Goal: Task Accomplishment & Management: Manage account settings

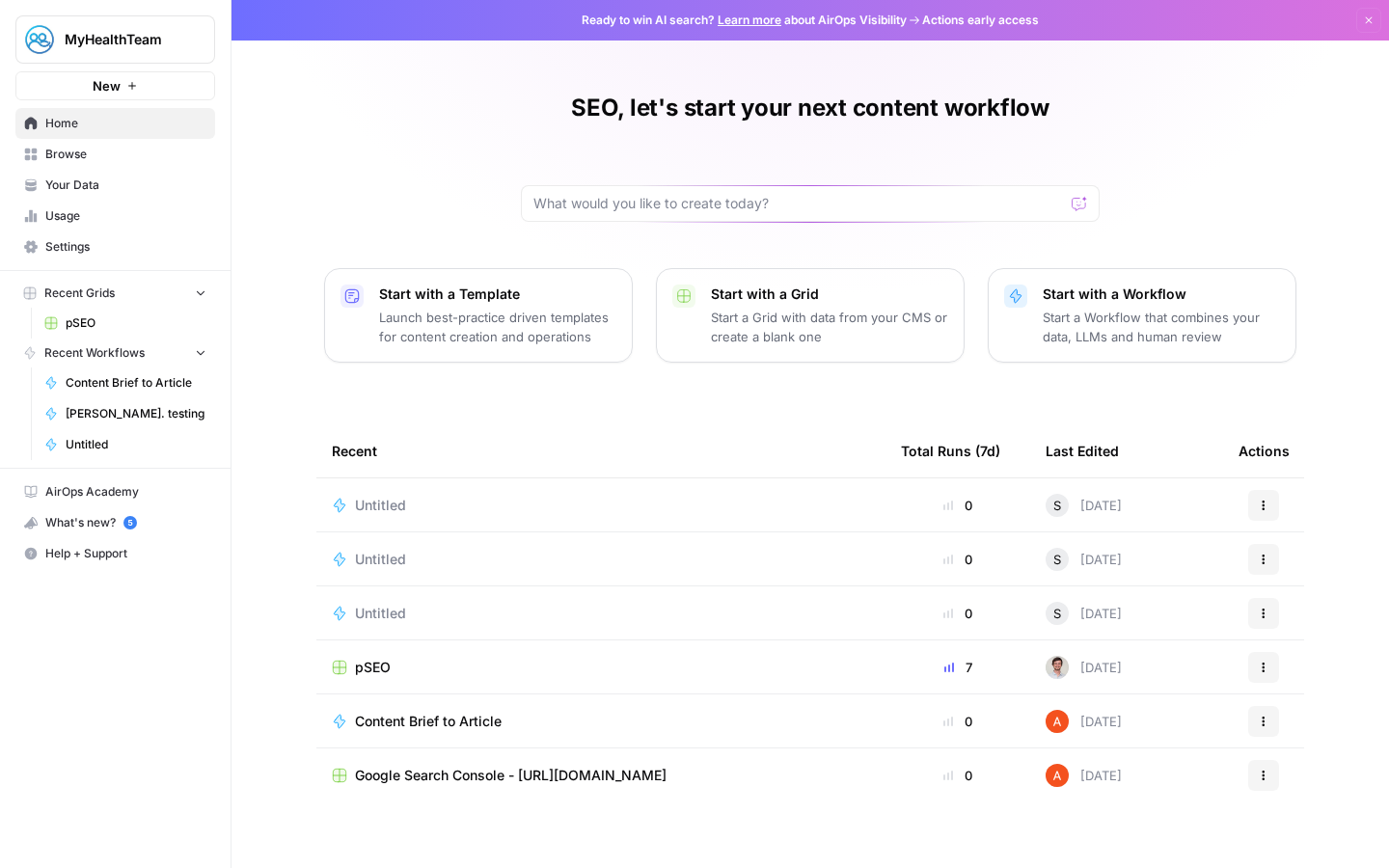
click at [117, 46] on span "MyHealthTeam" at bounding box center [122, 39] width 116 height 19
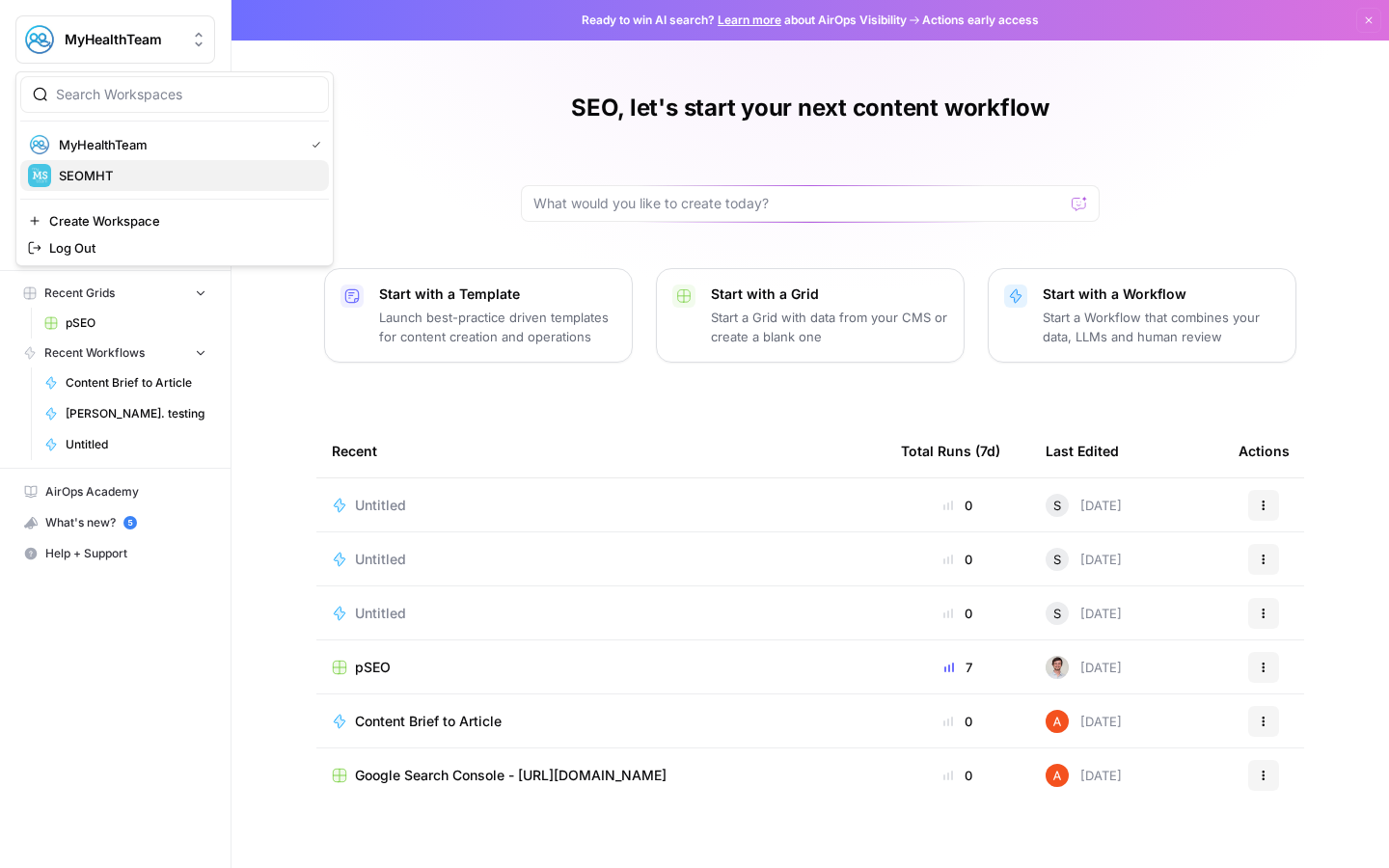
click at [89, 184] on span "SEOMHT" at bounding box center [186, 175] width 255 height 19
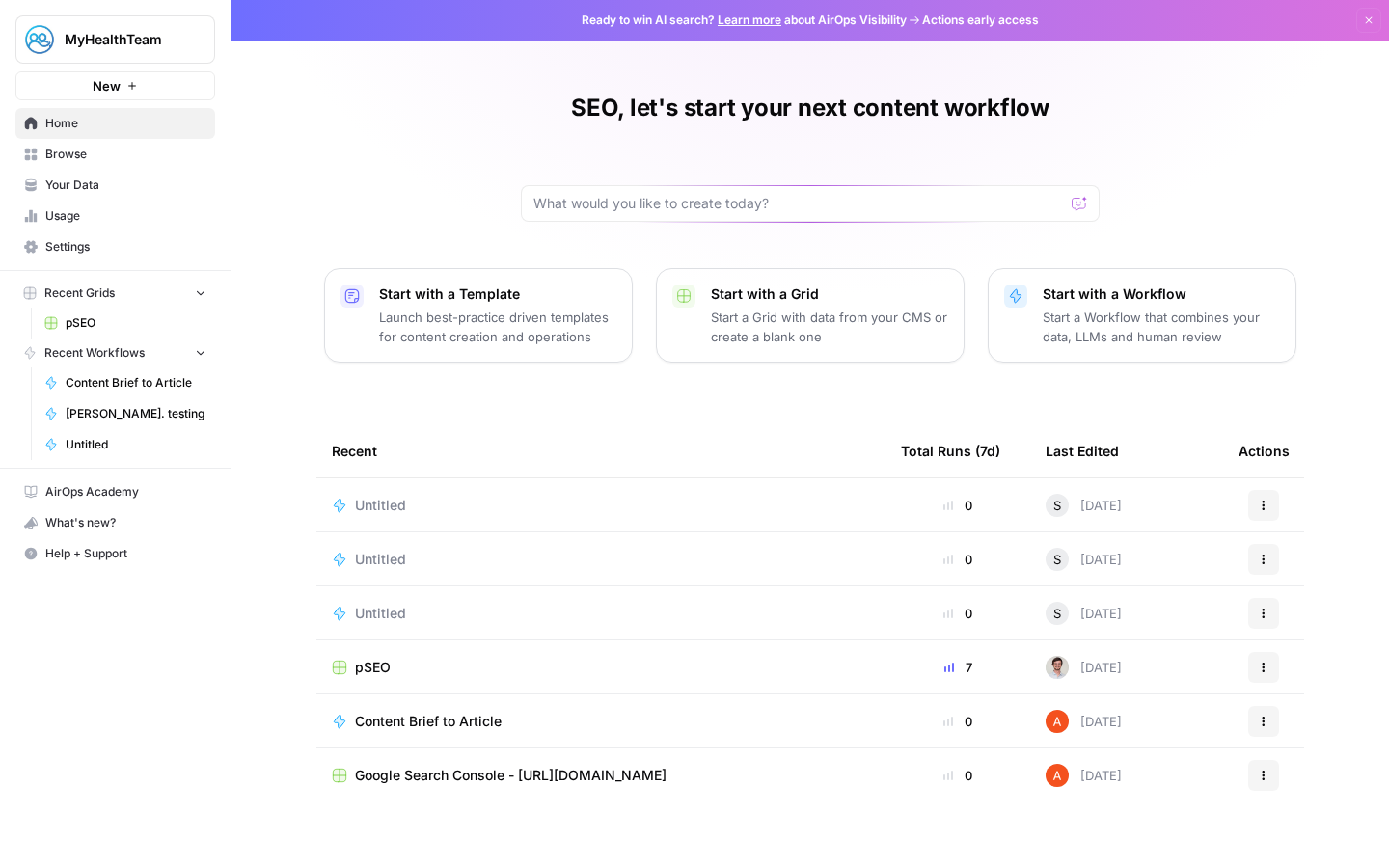
click at [85, 246] on span "Settings" at bounding box center [126, 247] width 161 height 17
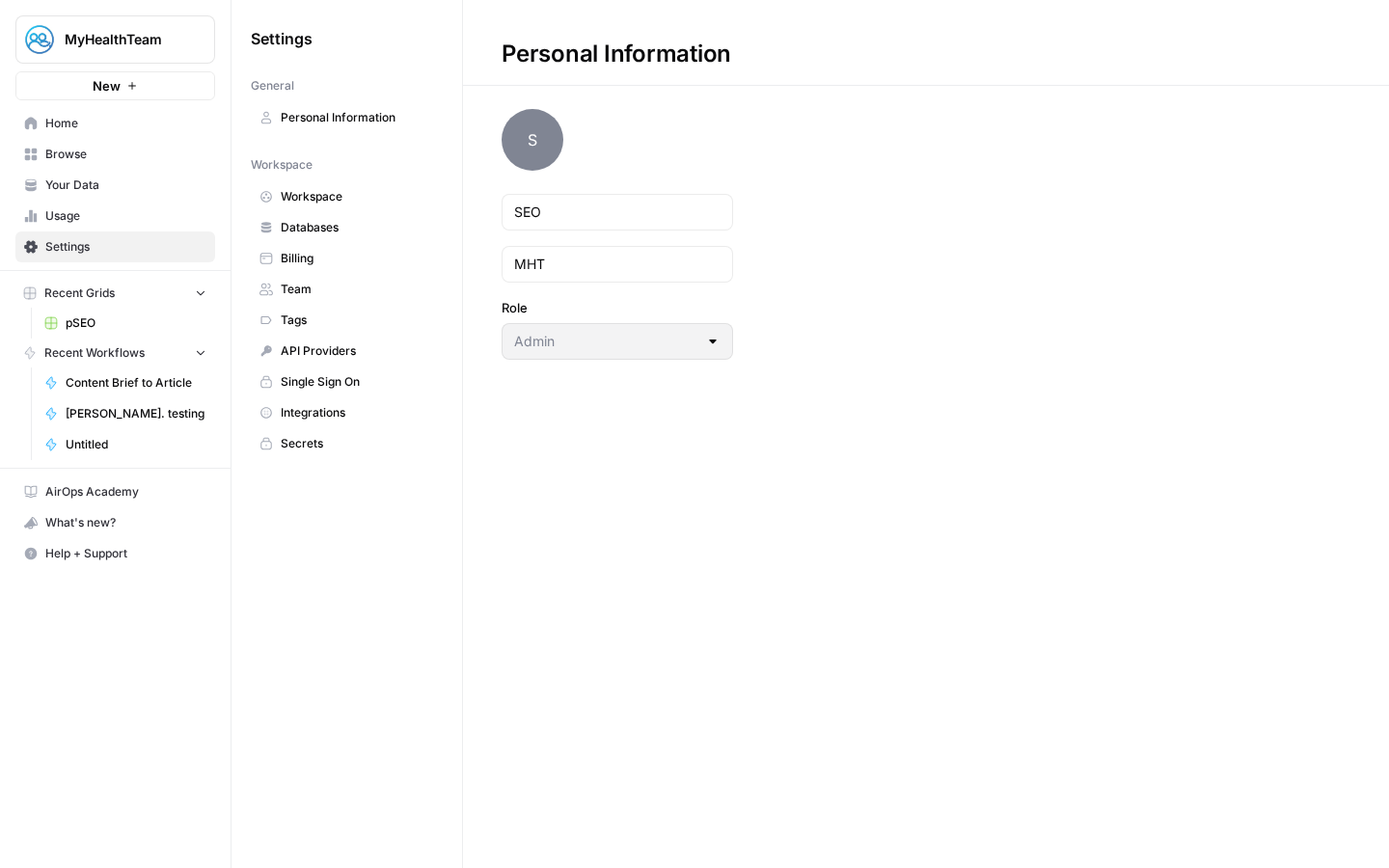
click at [310, 255] on span "Billing" at bounding box center [357, 258] width 153 height 17
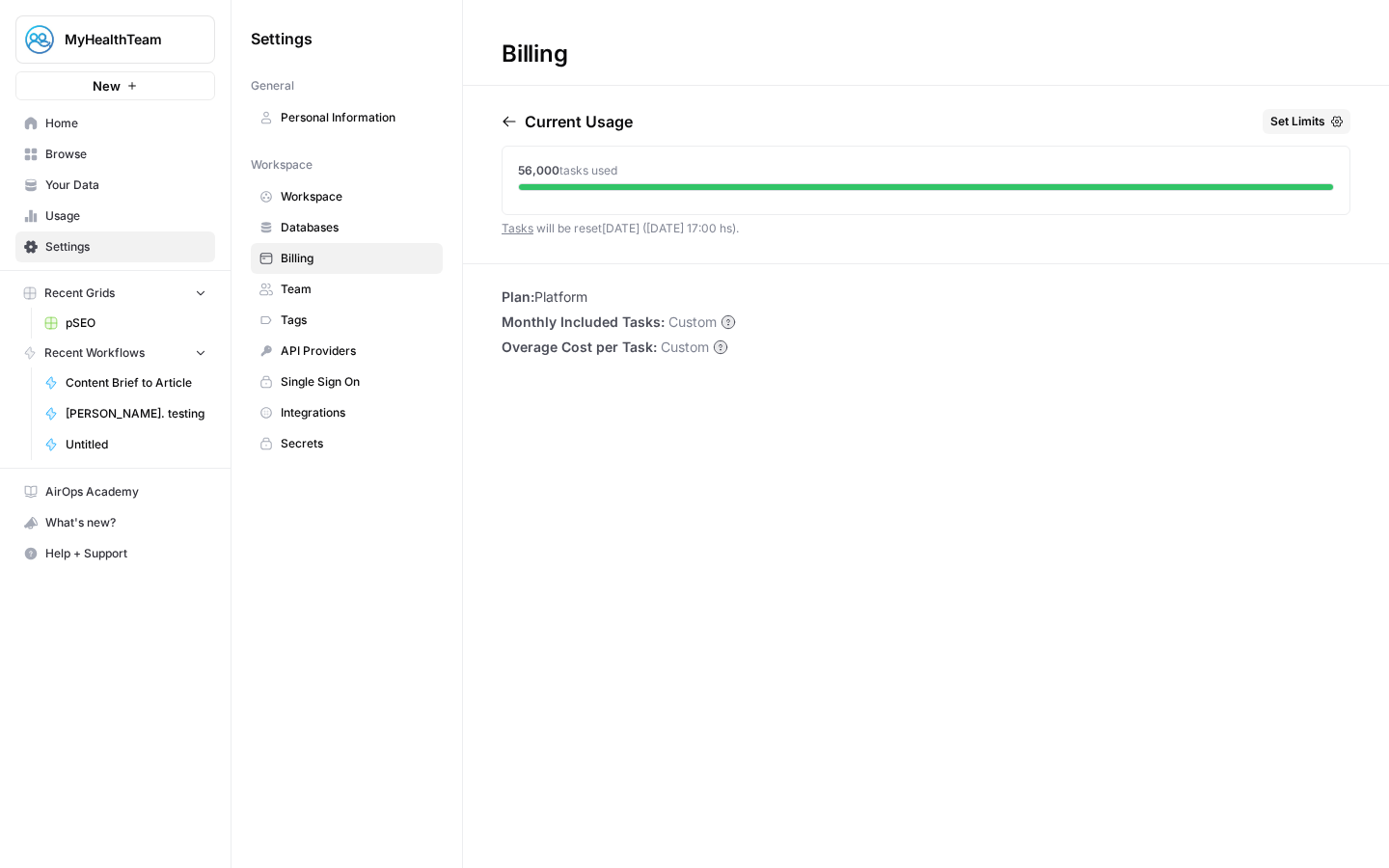
click at [86, 42] on span "MyHealthTeam" at bounding box center [122, 39] width 116 height 19
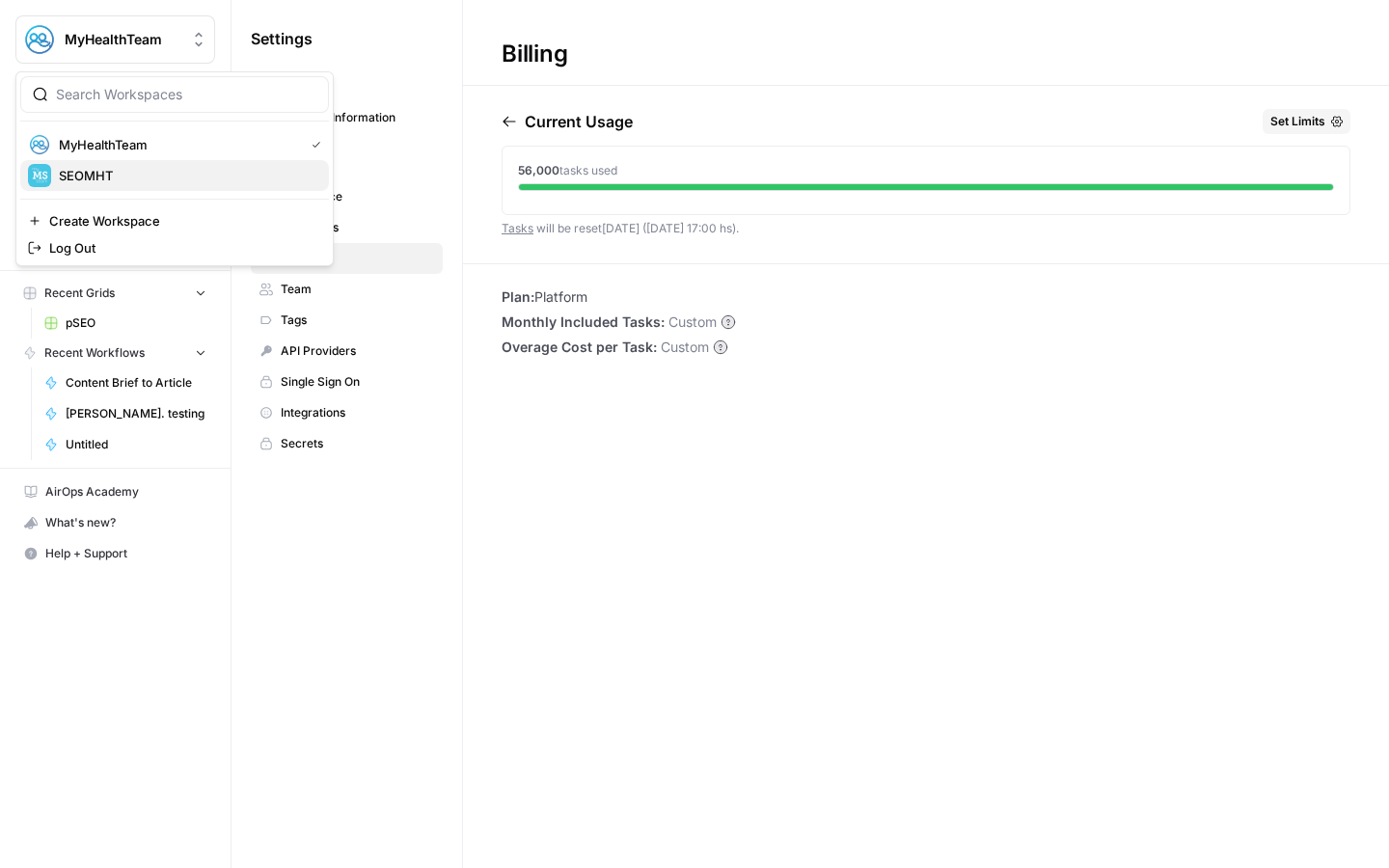
click at [86, 174] on span "SEOMHT" at bounding box center [186, 175] width 255 height 19
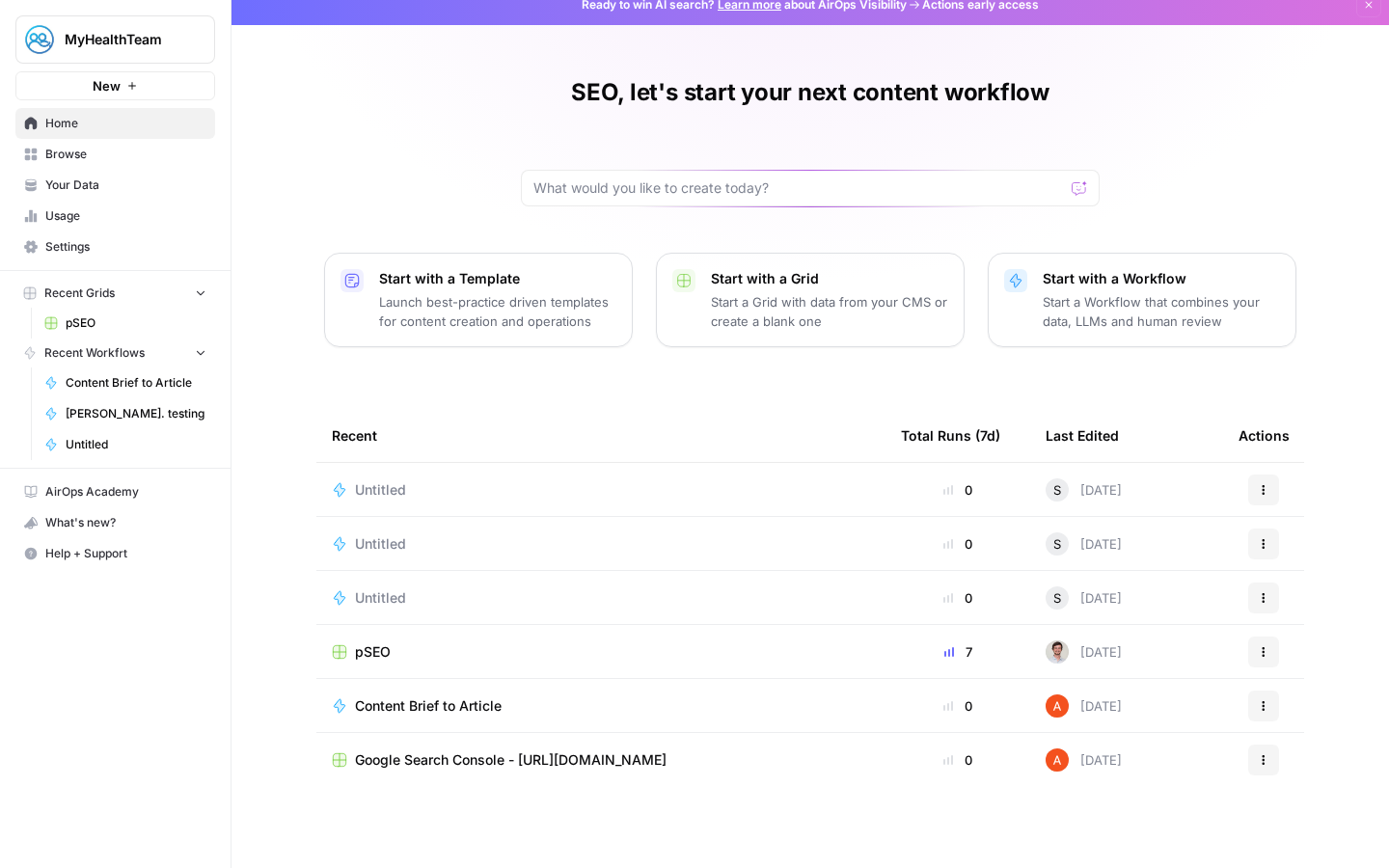
scroll to position [16, 0]
click at [131, 52] on button "MyHealthTeam" at bounding box center [115, 40] width 200 height 49
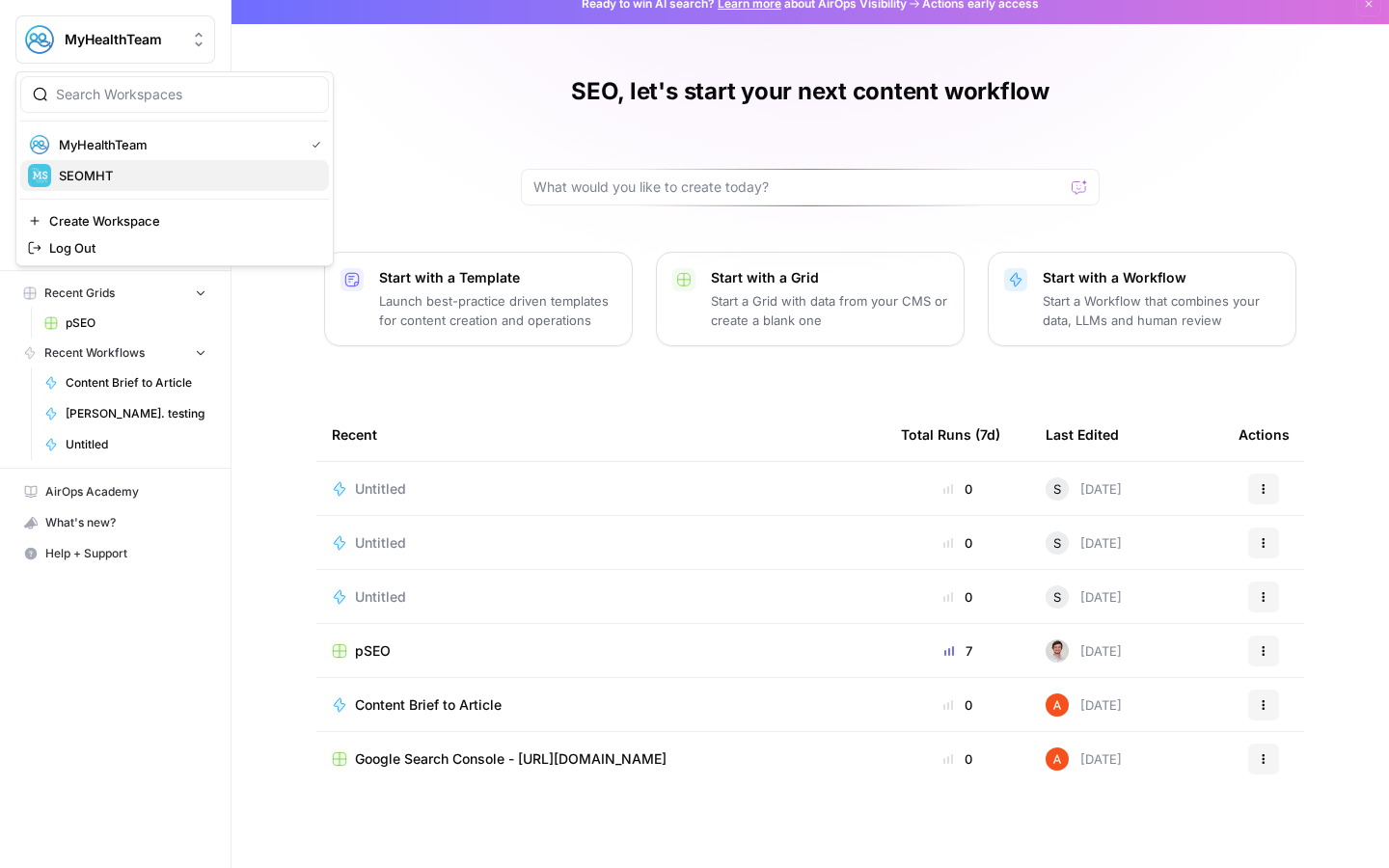
click at [119, 178] on span "SEOMHT" at bounding box center [186, 175] width 255 height 19
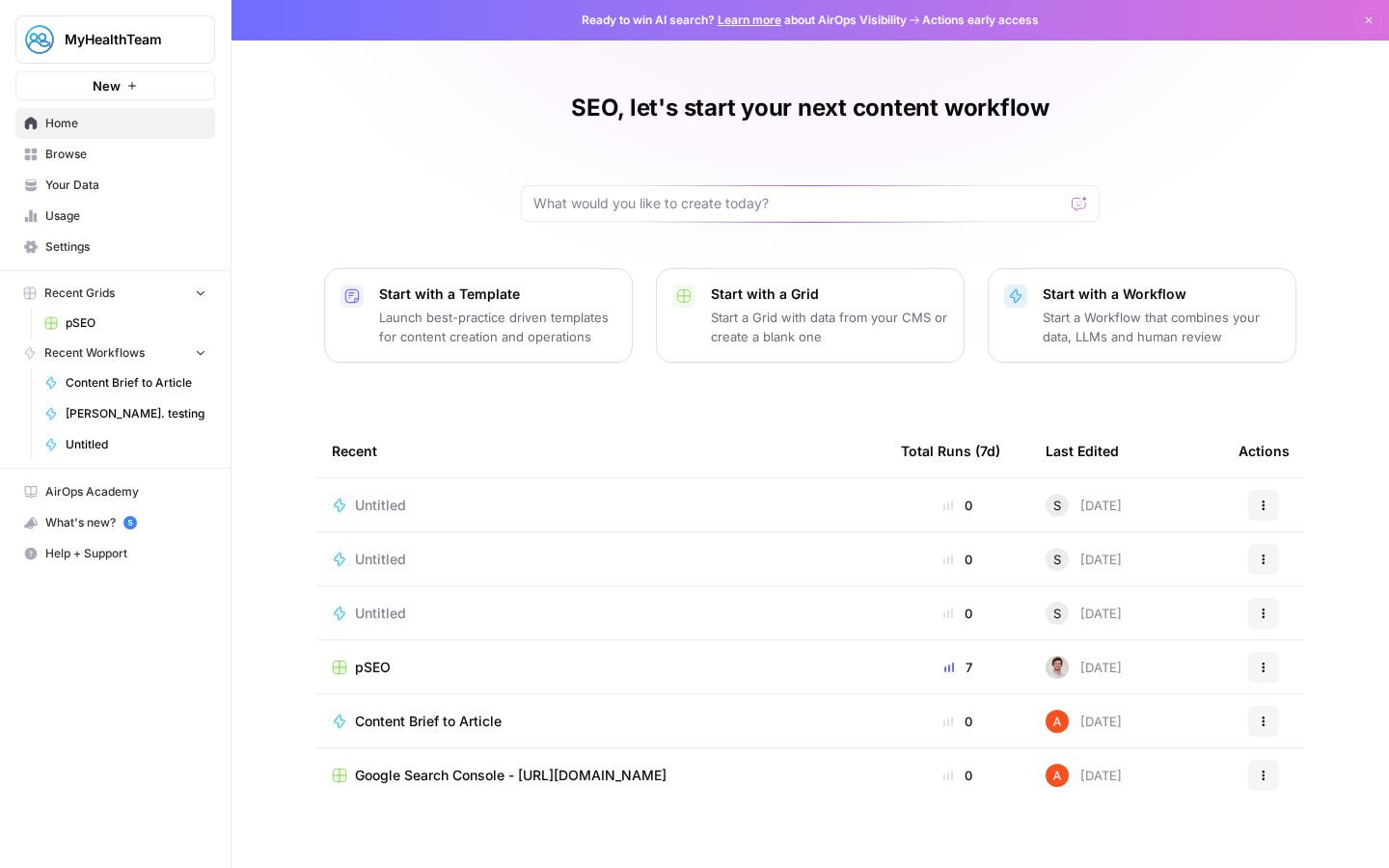
click at [91, 245] on span "Settings" at bounding box center [126, 247] width 161 height 17
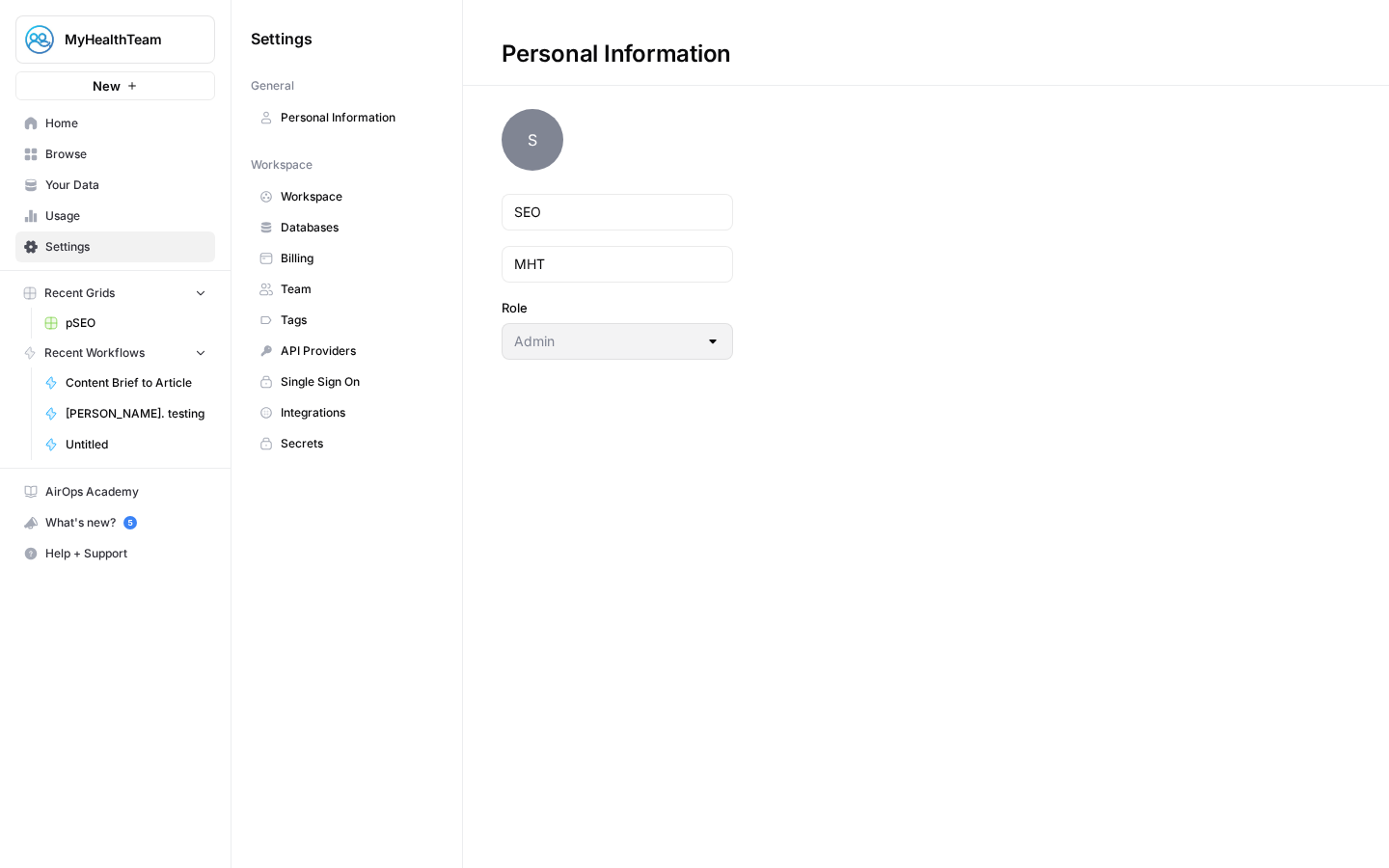
click at [158, 130] on span "Home" at bounding box center [126, 122] width 161 height 17
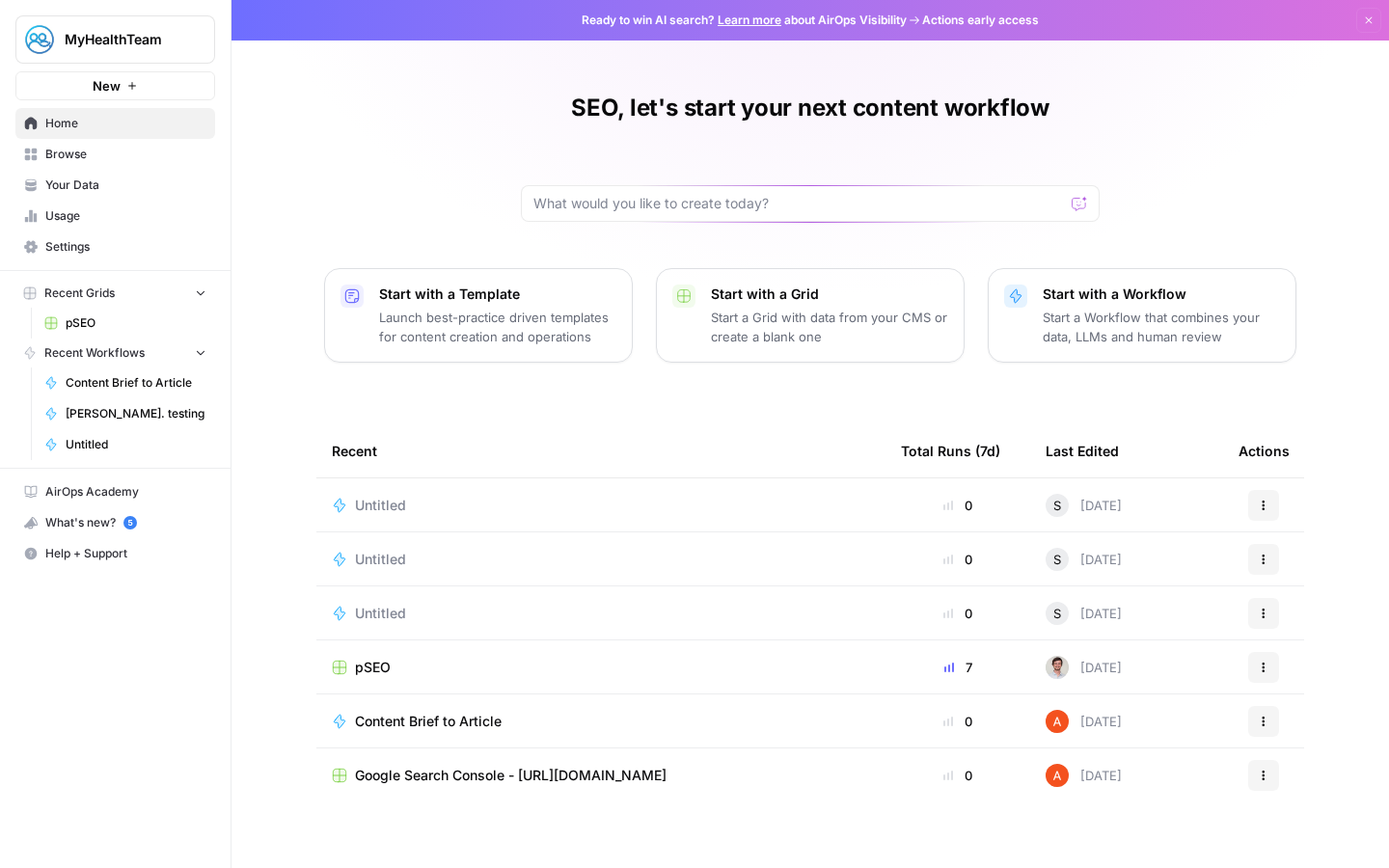
click at [181, 30] on div "MyHealthTeam" at bounding box center [136, 39] width 144 height 19
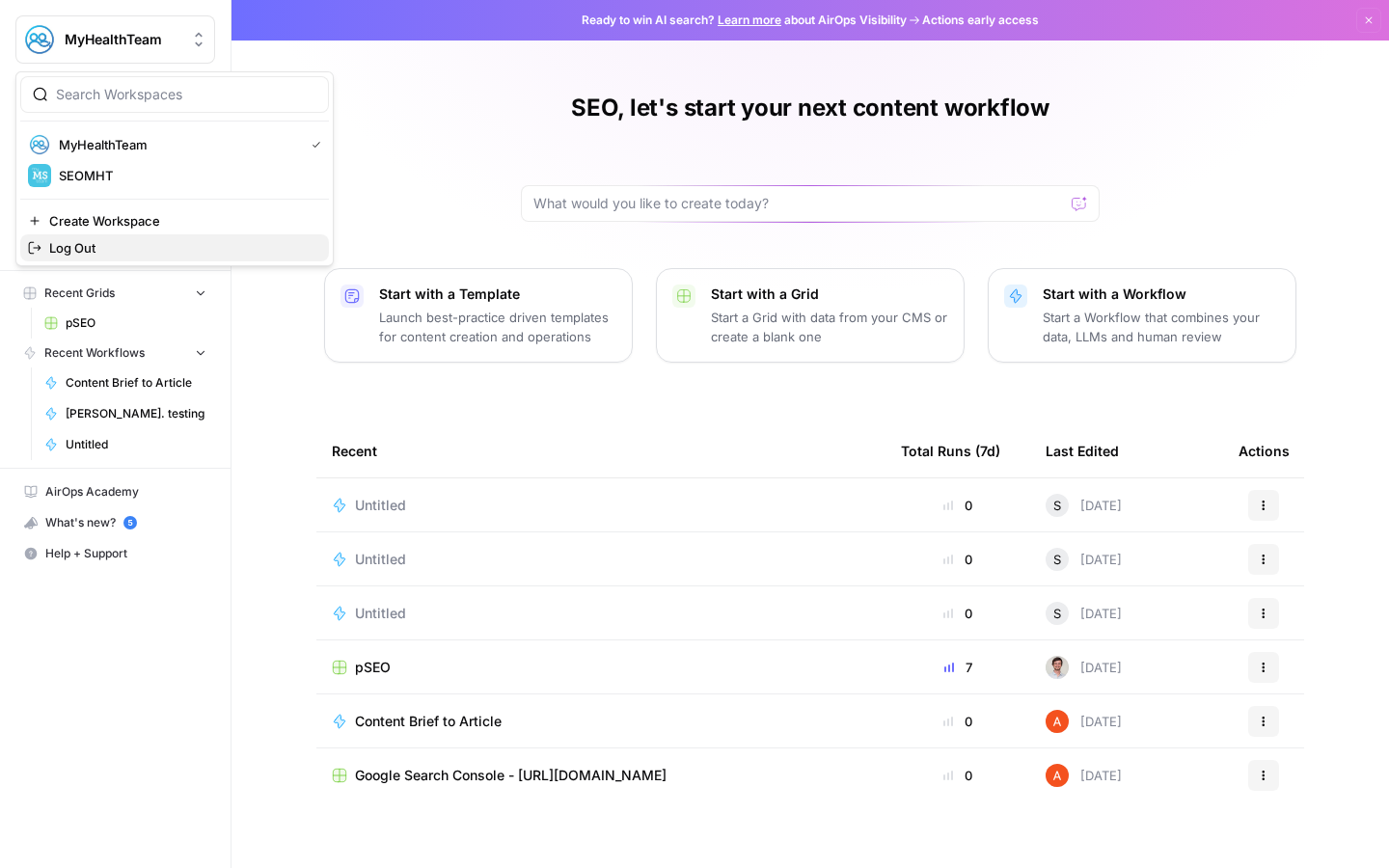
click at [130, 244] on span "Log Out" at bounding box center [181, 248] width 264 height 19
